Goal: Find specific page/section: Find specific page/section

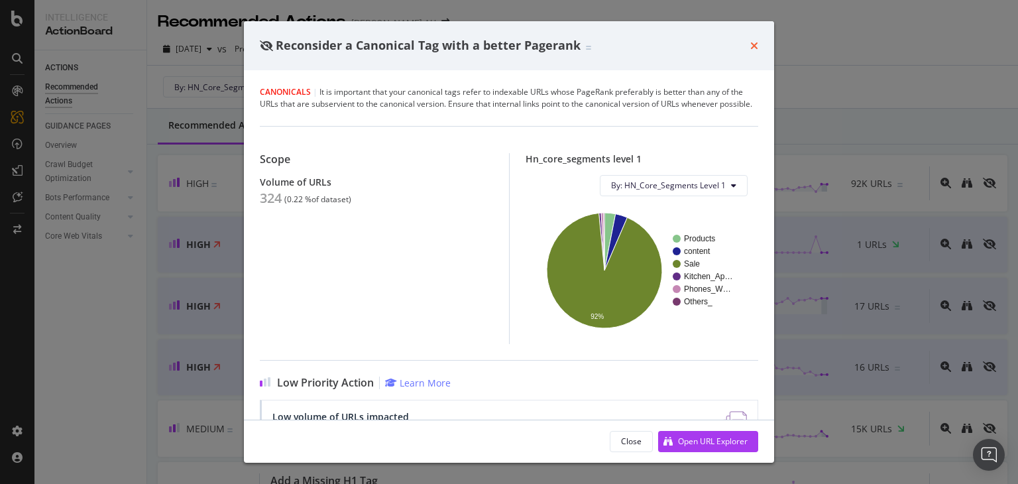
click at [753, 46] on icon "times" at bounding box center [754, 45] width 8 height 11
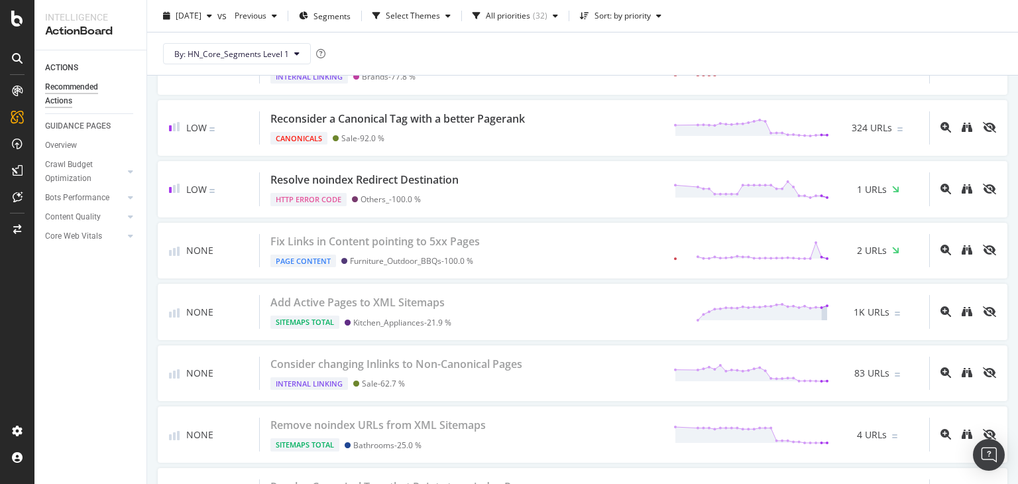
scroll to position [1727, 0]
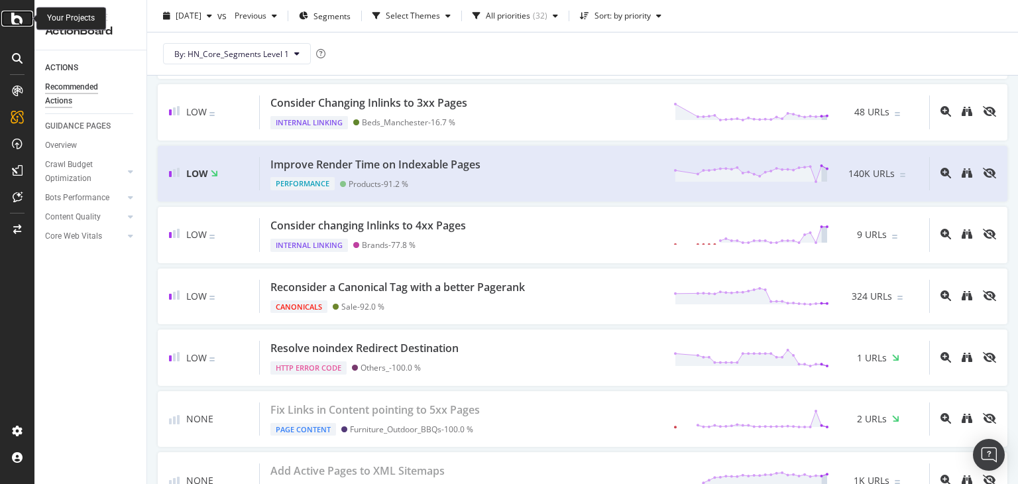
click at [11, 17] on div at bounding box center [17, 19] width 32 height 16
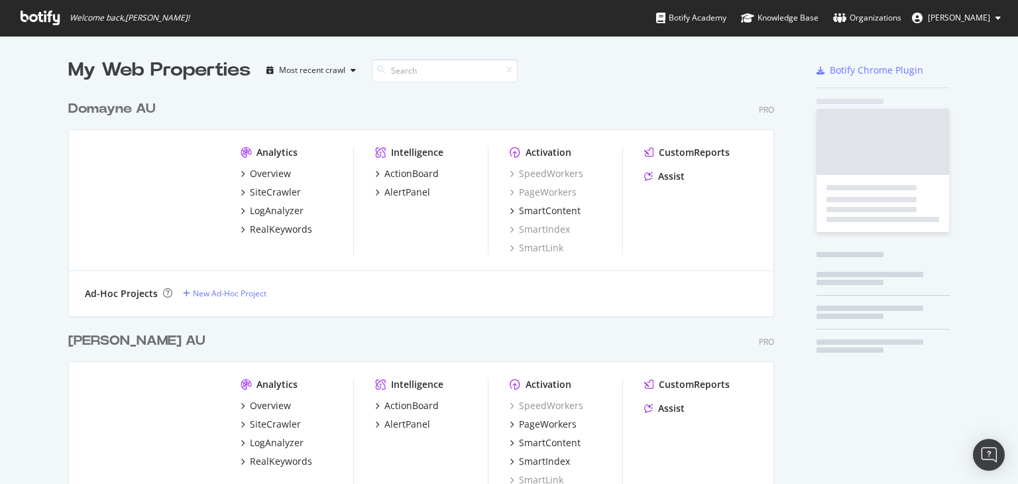
scroll to position [473, 997]
